Goal: Find specific page/section: Find specific page/section

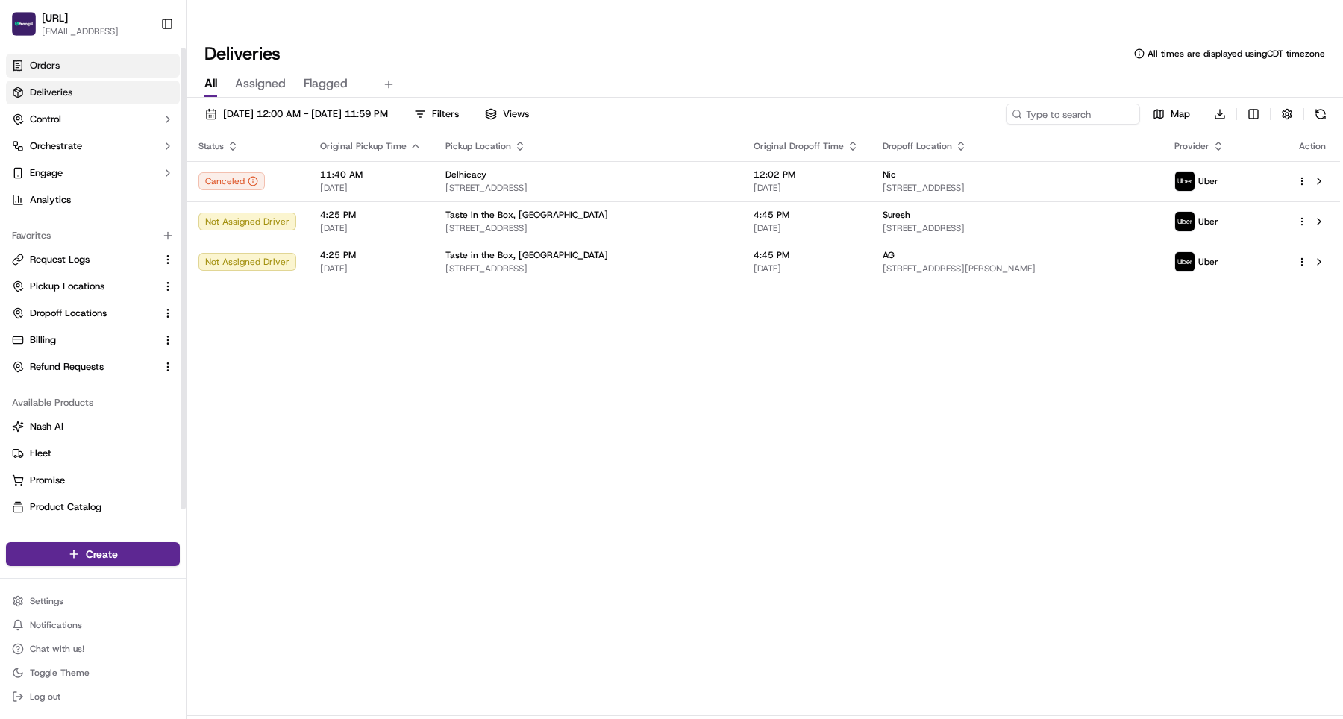
click at [43, 68] on span "Orders" at bounding box center [45, 65] width 30 height 13
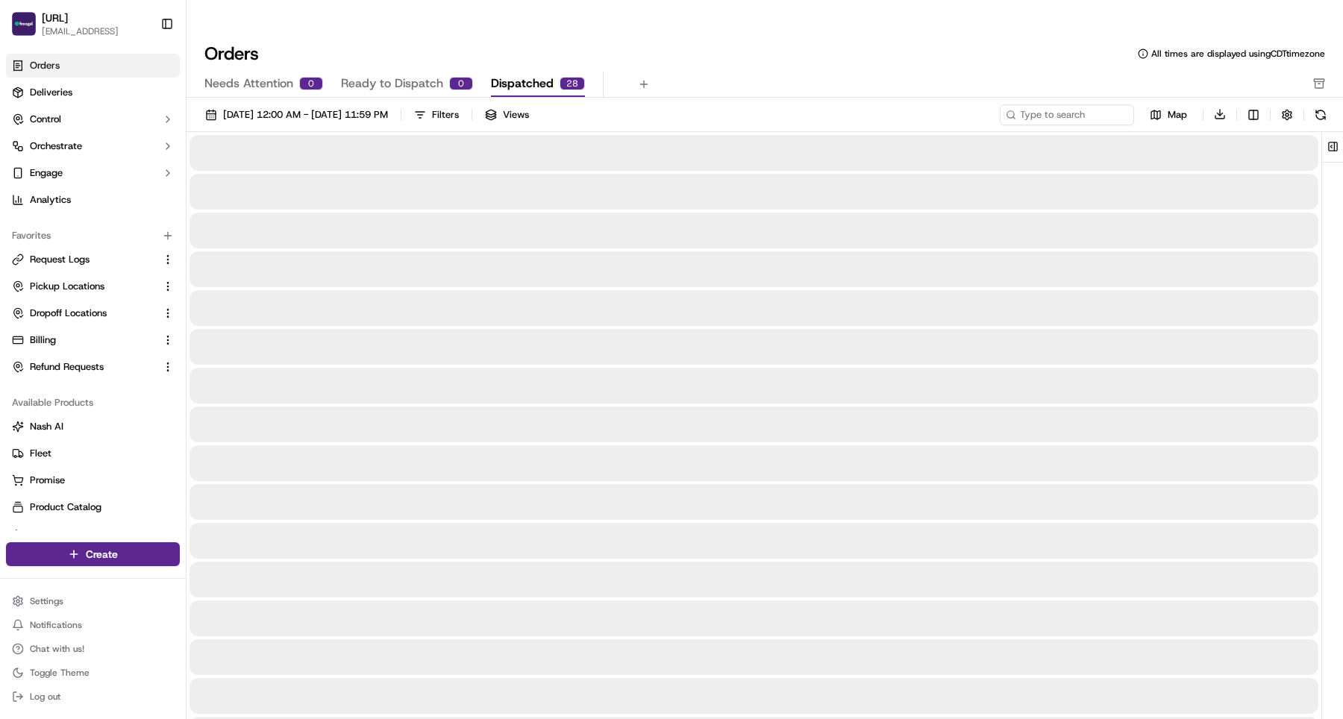
click at [524, 75] on span "Dispatched" at bounding box center [522, 84] width 63 height 18
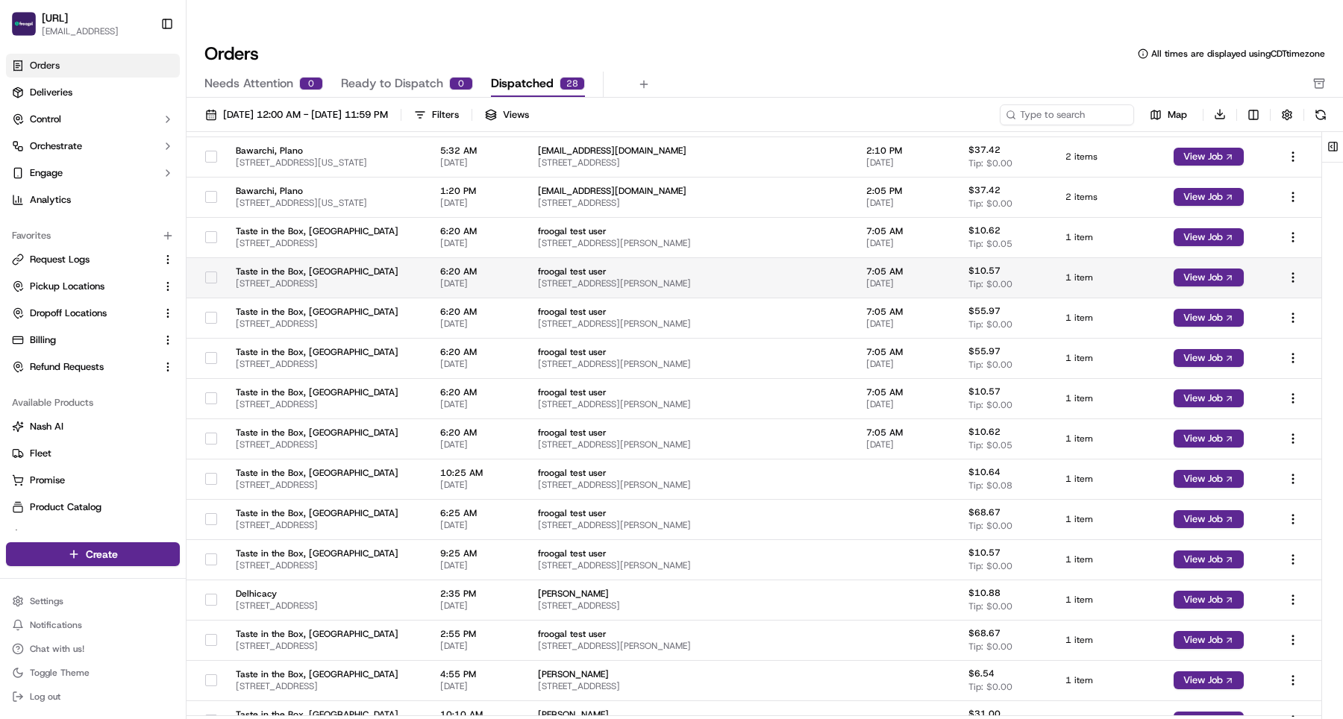
scroll to position [452, 0]
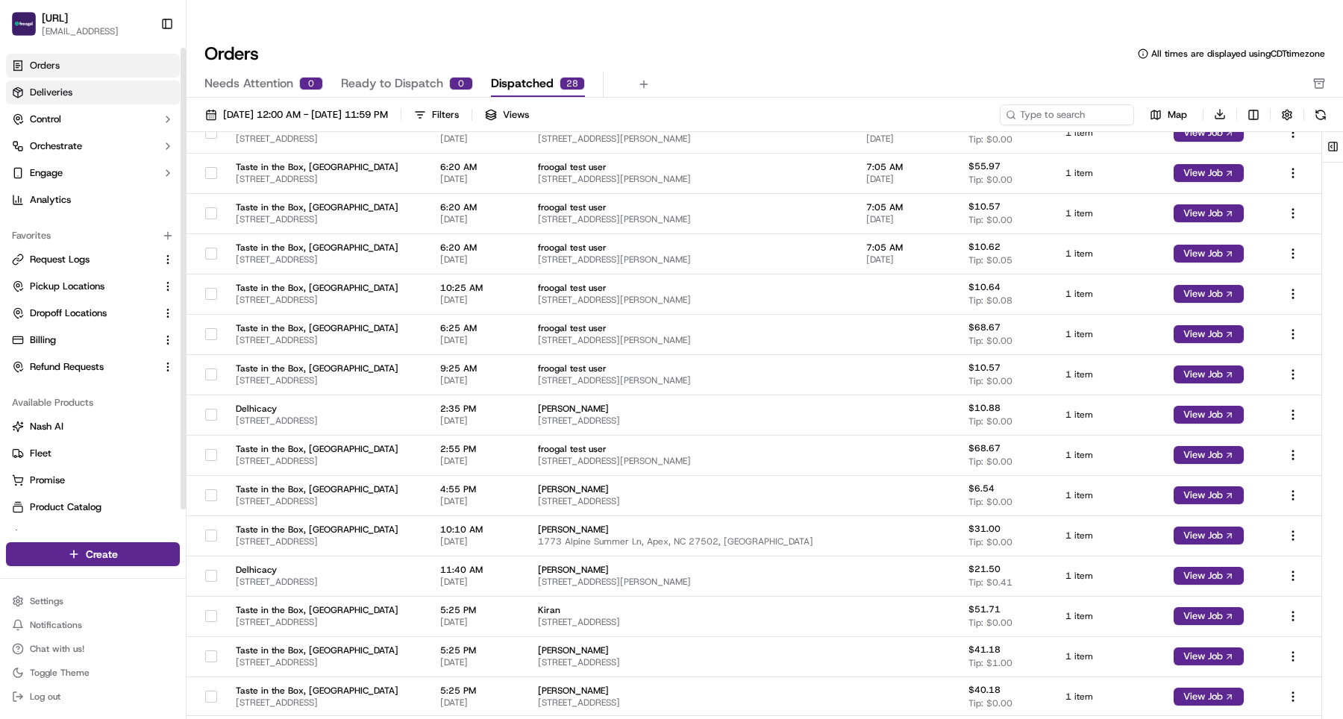
click at [79, 99] on link "Deliveries" at bounding box center [93, 93] width 174 height 24
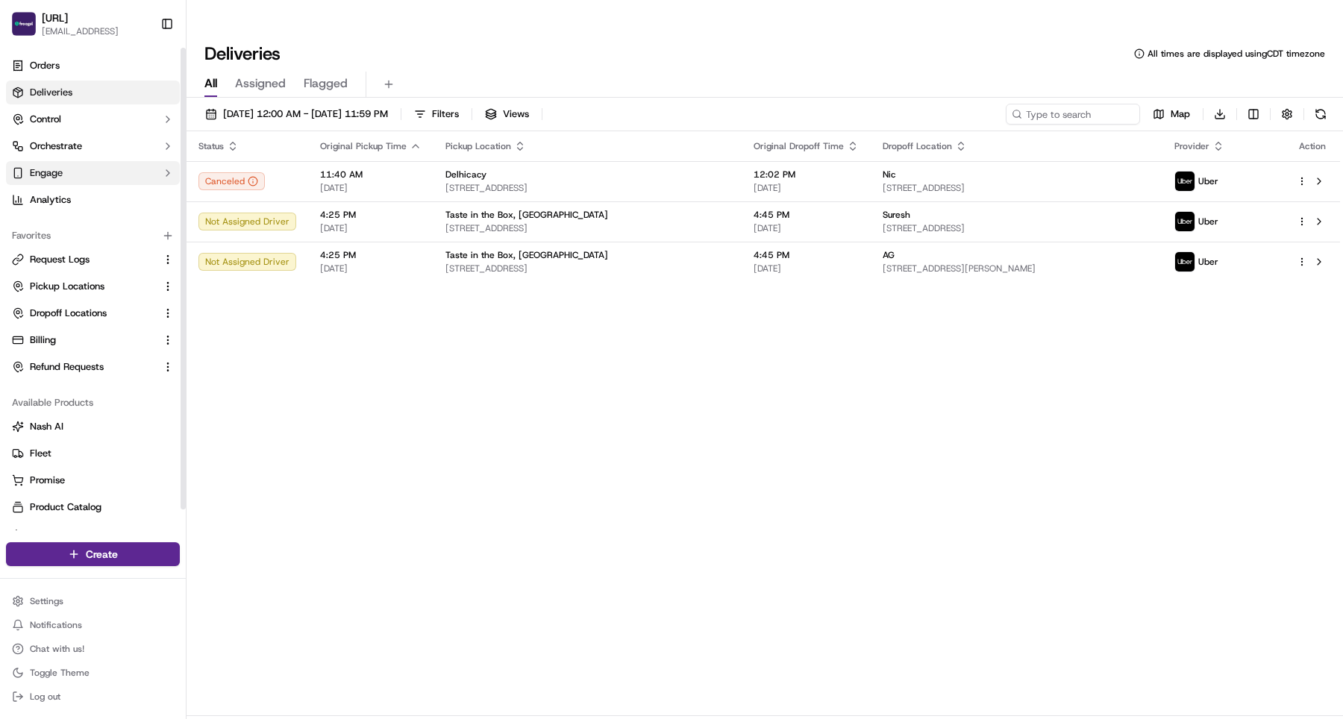
click at [75, 176] on button "Engage" at bounding box center [93, 173] width 174 height 24
